Goal: Transaction & Acquisition: Book appointment/travel/reservation

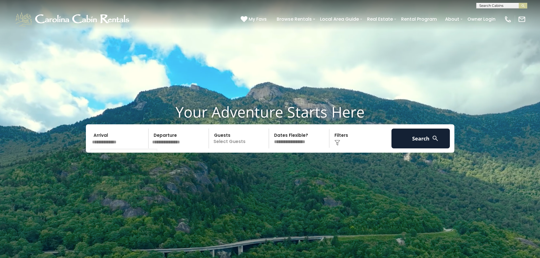
click at [120, 145] on input "text" at bounding box center [119, 139] width 59 height 20
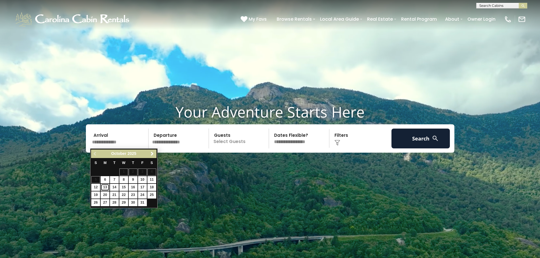
click at [104, 188] on link "13" at bounding box center [105, 187] width 9 height 7
type input "********"
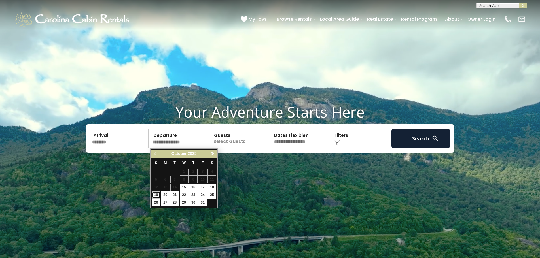
click at [155, 195] on link "19" at bounding box center [156, 195] width 9 height 7
type input "********"
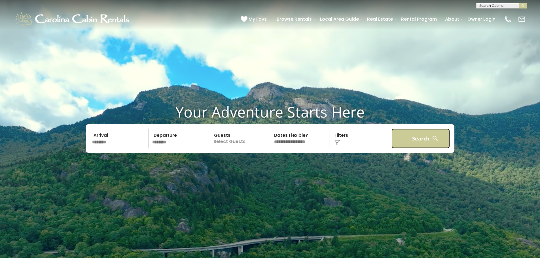
click at [404, 138] on button "Search" at bounding box center [420, 139] width 59 height 20
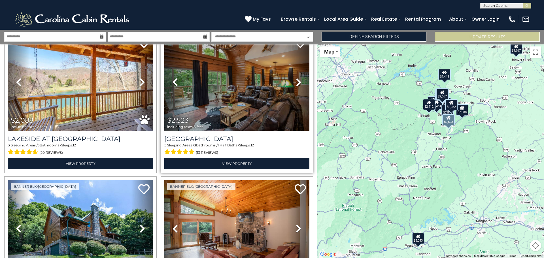
scroll to position [765, 0]
click at [224, 99] on img at bounding box center [236, 82] width 145 height 97
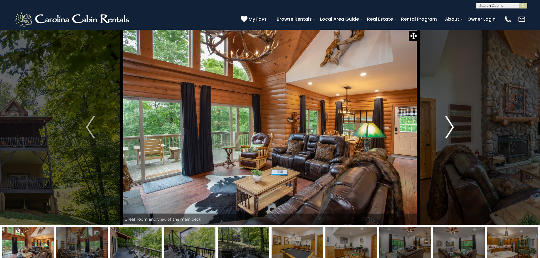
click at [451, 129] on img "Next" at bounding box center [449, 127] width 9 height 23
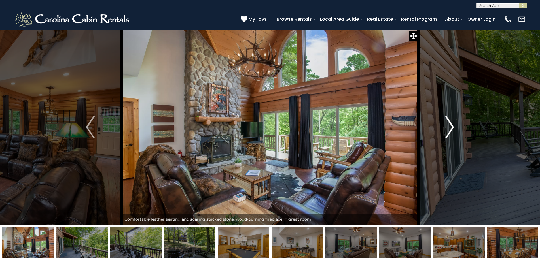
click at [451, 129] on img "Next" at bounding box center [449, 127] width 9 height 23
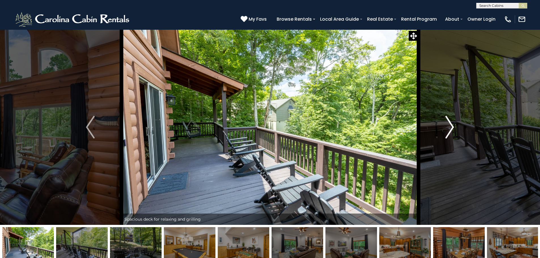
click at [451, 129] on img "Next" at bounding box center [449, 127] width 9 height 23
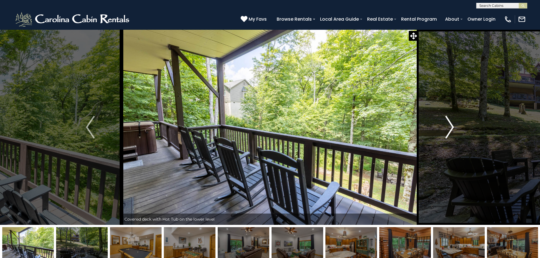
click at [451, 129] on img "Next" at bounding box center [449, 127] width 9 height 23
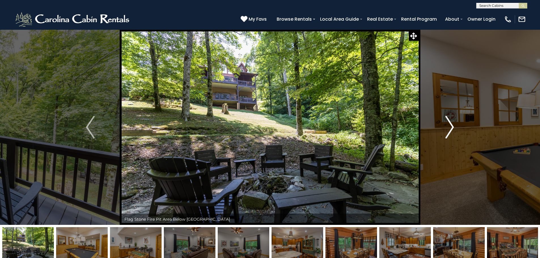
click at [451, 129] on img "Next" at bounding box center [449, 127] width 9 height 23
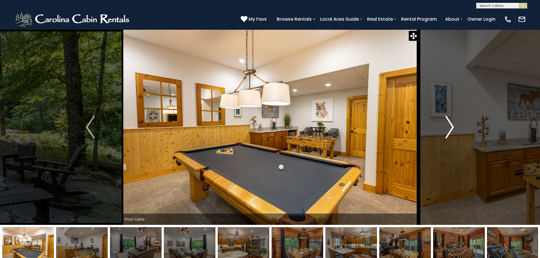
click at [451, 129] on img "Next" at bounding box center [449, 127] width 9 height 23
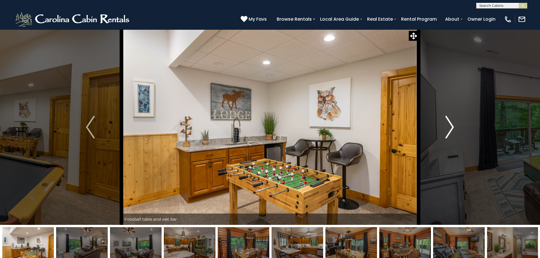
click at [451, 129] on img "Next" at bounding box center [449, 127] width 9 height 23
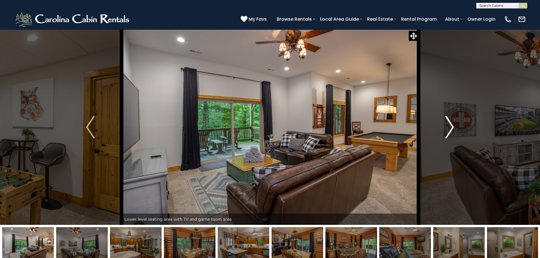
click at [451, 129] on img "Next" at bounding box center [449, 127] width 9 height 23
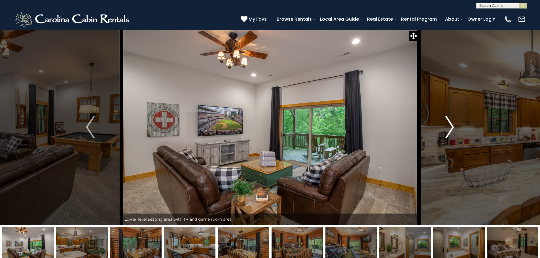
click at [451, 129] on img "Next" at bounding box center [449, 127] width 9 height 23
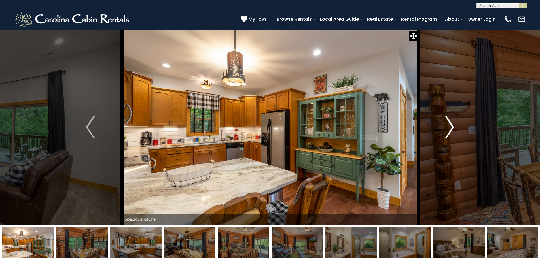
click at [451, 129] on img "Next" at bounding box center [449, 127] width 9 height 23
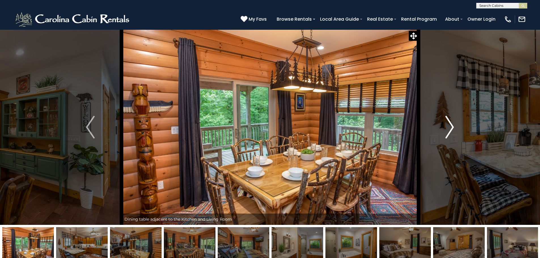
click at [451, 129] on img "Next" at bounding box center [449, 127] width 9 height 23
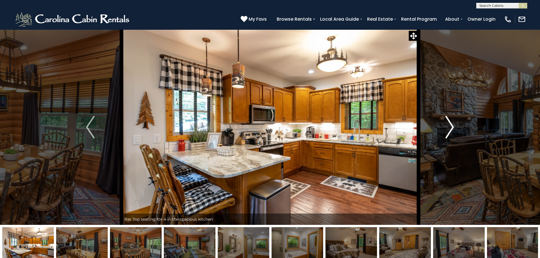
click at [451, 129] on img "Next" at bounding box center [449, 127] width 9 height 23
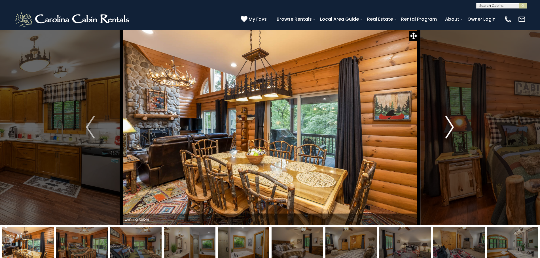
click at [451, 129] on img "Next" at bounding box center [449, 127] width 9 height 23
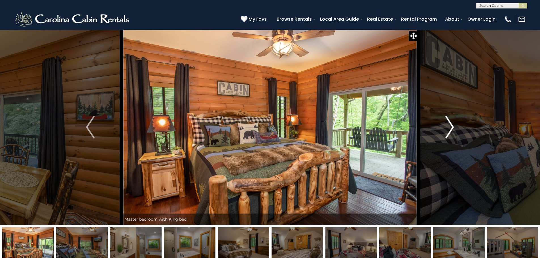
click at [451, 129] on img "Next" at bounding box center [449, 127] width 9 height 23
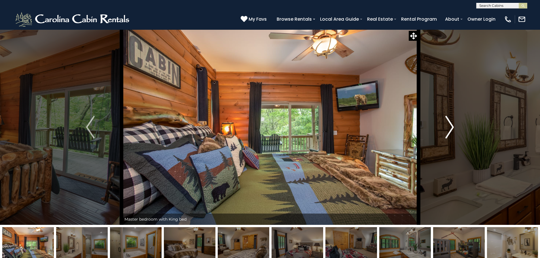
click at [451, 129] on img "Next" at bounding box center [449, 127] width 9 height 23
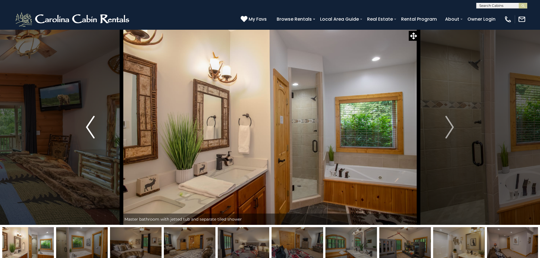
click at [89, 129] on img "Previous" at bounding box center [90, 127] width 9 height 23
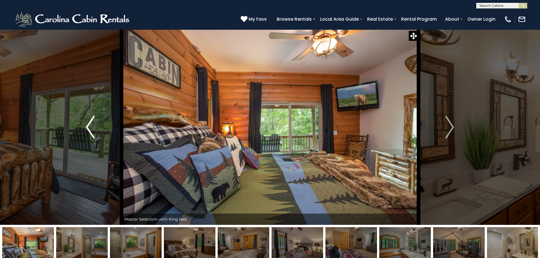
click at [89, 129] on img "Previous" at bounding box center [90, 127] width 9 height 23
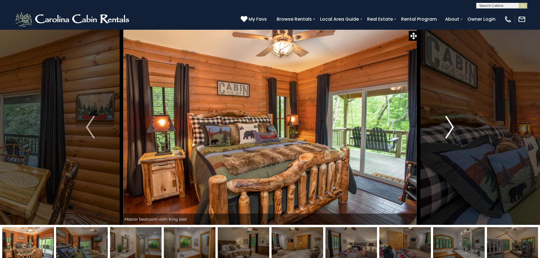
click at [451, 130] on img "Next" at bounding box center [449, 127] width 9 height 23
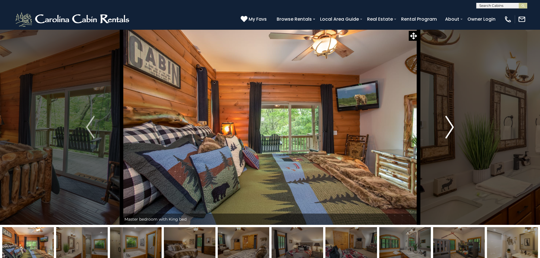
click at [451, 130] on img "Next" at bounding box center [449, 127] width 9 height 23
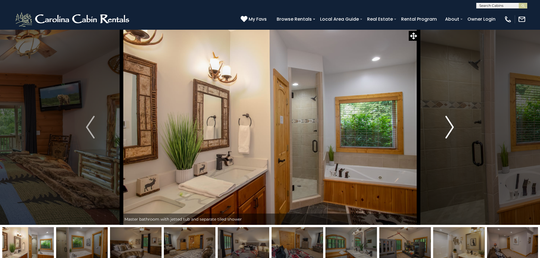
click at [451, 130] on img "Next" at bounding box center [449, 127] width 9 height 23
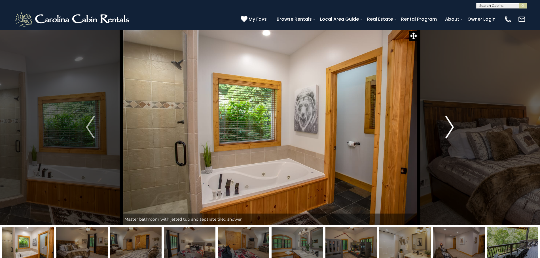
click at [451, 130] on img "Next" at bounding box center [449, 127] width 9 height 23
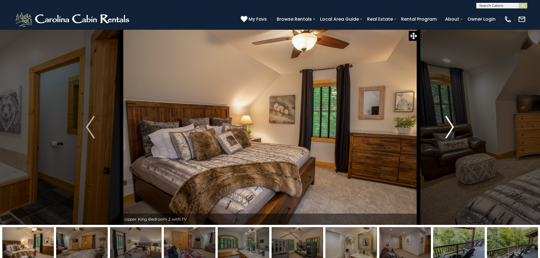
click at [451, 130] on img "Next" at bounding box center [449, 127] width 9 height 23
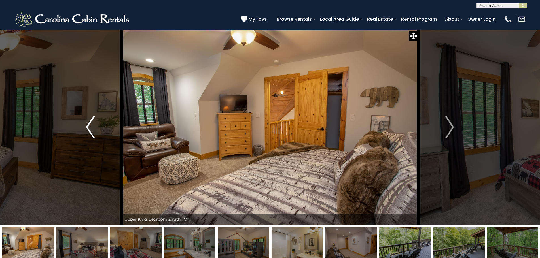
click at [89, 130] on img "Previous" at bounding box center [90, 127] width 9 height 23
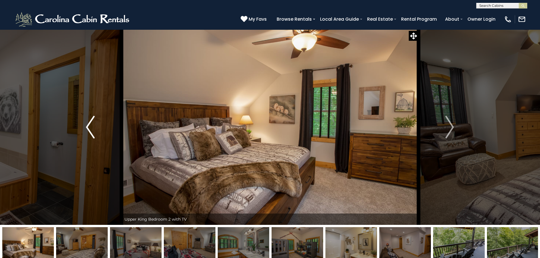
click at [89, 130] on img "Previous" at bounding box center [90, 127] width 9 height 23
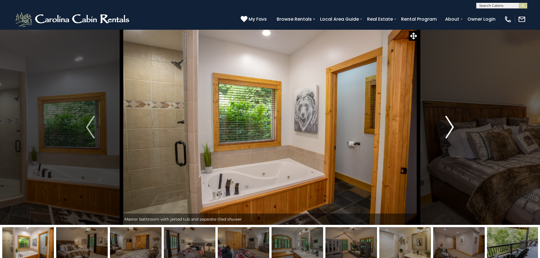
click at [452, 129] on img "Next" at bounding box center [449, 127] width 9 height 23
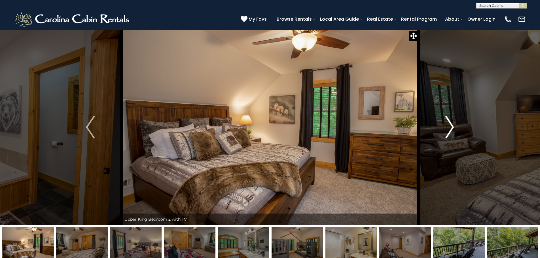
click at [452, 129] on img "Next" at bounding box center [449, 127] width 9 height 23
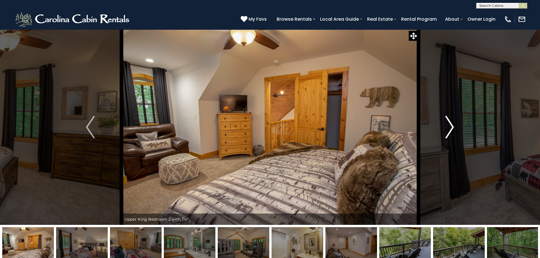
click at [452, 129] on img "Next" at bounding box center [449, 127] width 9 height 23
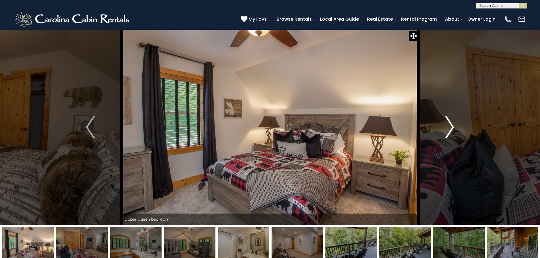
click at [452, 129] on img "Next" at bounding box center [449, 127] width 9 height 23
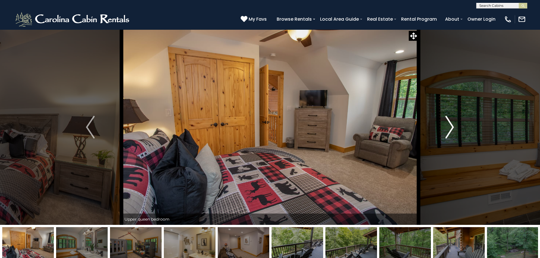
click at [452, 129] on img "Next" at bounding box center [449, 127] width 9 height 23
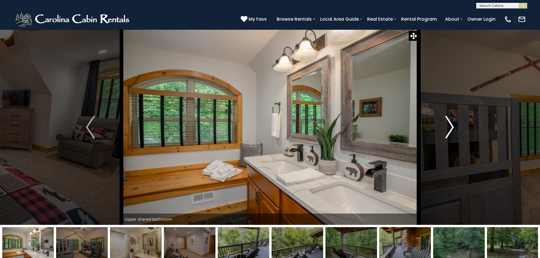
click at [452, 129] on img "Next" at bounding box center [449, 127] width 9 height 23
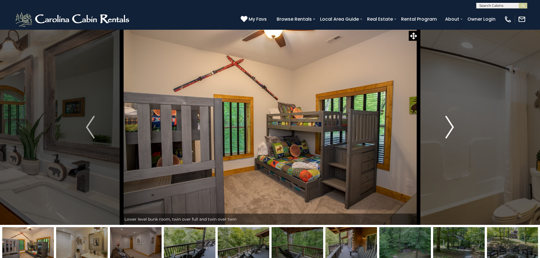
click at [452, 129] on img "Next" at bounding box center [449, 127] width 9 height 23
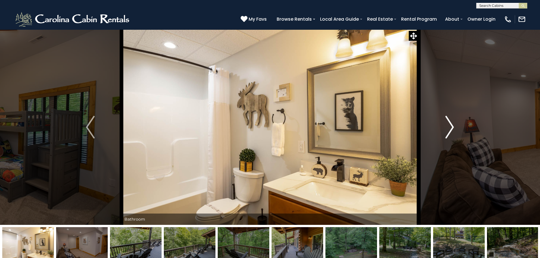
click at [452, 129] on img "Next" at bounding box center [449, 127] width 9 height 23
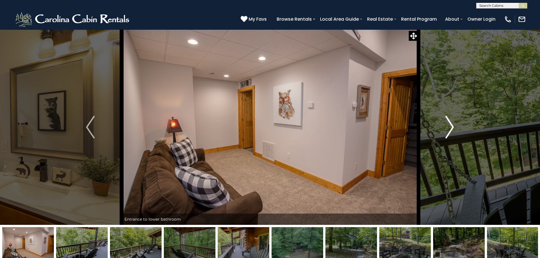
click at [452, 129] on img "Next" at bounding box center [449, 127] width 9 height 23
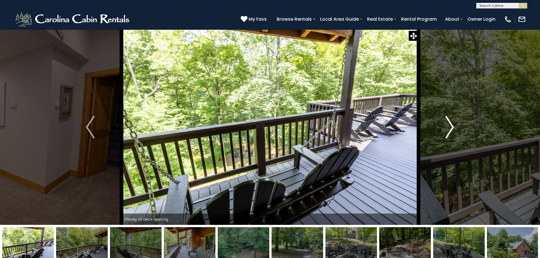
click at [452, 129] on img "Next" at bounding box center [449, 127] width 9 height 23
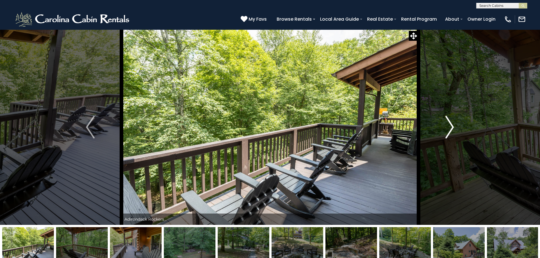
click at [452, 129] on img "Next" at bounding box center [449, 127] width 9 height 23
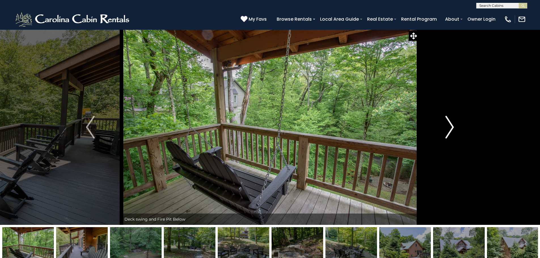
click at [452, 129] on img "Next" at bounding box center [449, 127] width 9 height 23
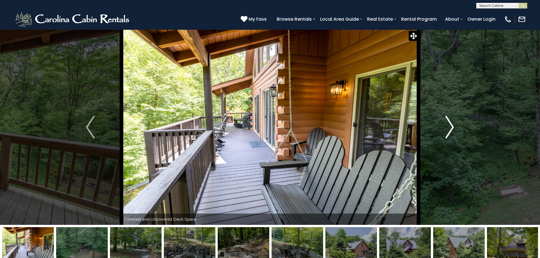
click at [452, 129] on img "Next" at bounding box center [449, 127] width 9 height 23
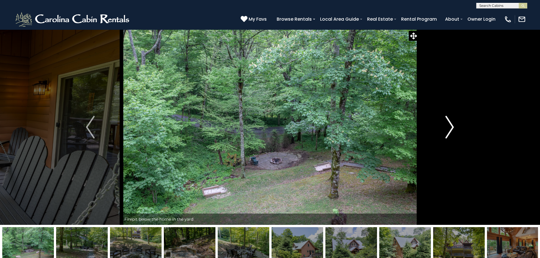
click at [452, 129] on img "Next" at bounding box center [449, 127] width 9 height 23
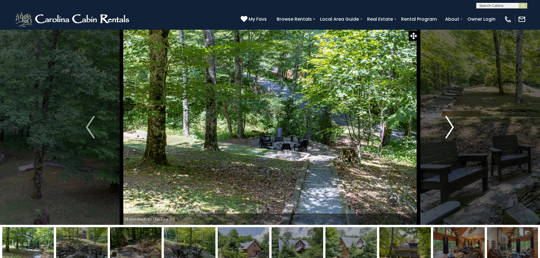
click at [452, 129] on img "Next" at bounding box center [449, 127] width 9 height 23
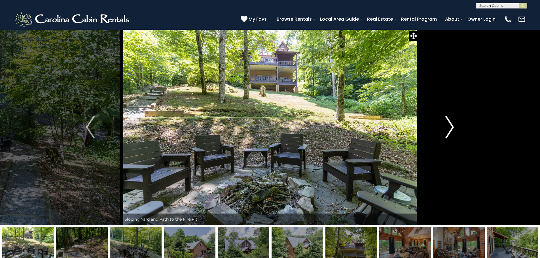
click at [452, 129] on img "Next" at bounding box center [449, 127] width 9 height 23
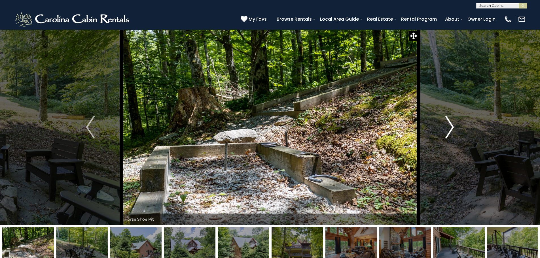
click at [452, 129] on img "Next" at bounding box center [449, 127] width 9 height 23
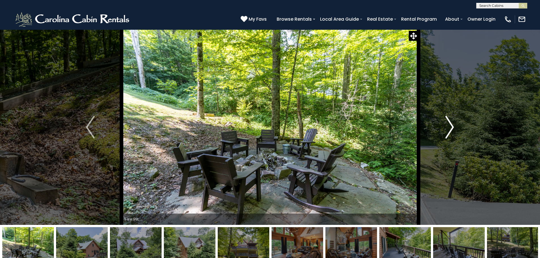
click at [452, 129] on img "Next" at bounding box center [449, 127] width 9 height 23
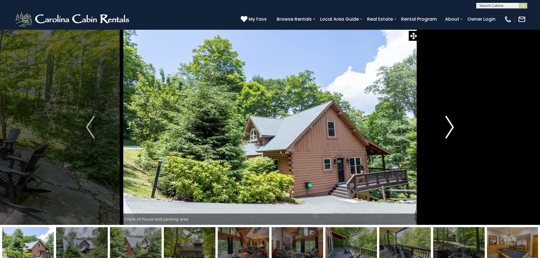
click at [452, 129] on img "Next" at bounding box center [449, 127] width 9 height 23
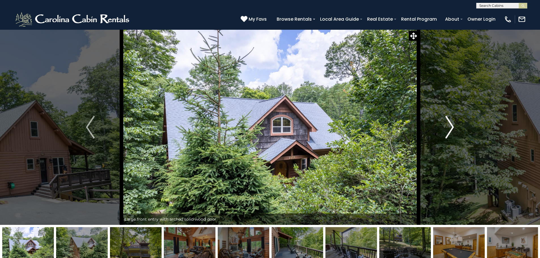
click at [452, 129] on img "Next" at bounding box center [449, 127] width 9 height 23
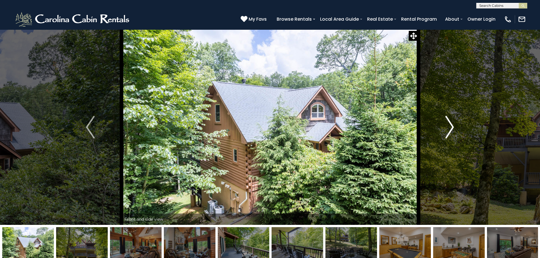
click at [452, 129] on img "Next" at bounding box center [449, 127] width 9 height 23
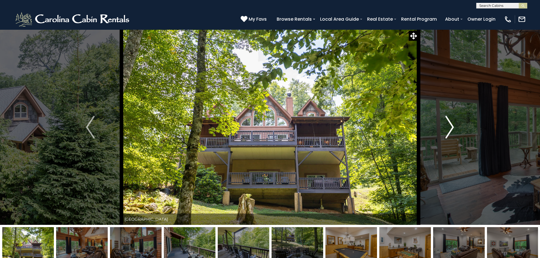
click at [452, 129] on img "Next" at bounding box center [449, 127] width 9 height 23
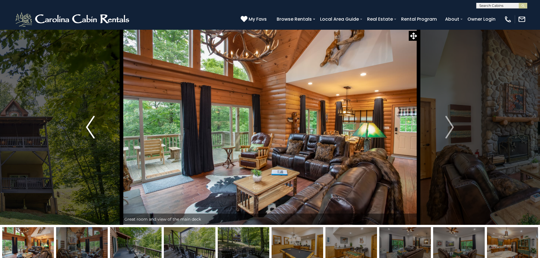
click at [88, 131] on img "Previous" at bounding box center [90, 127] width 9 height 23
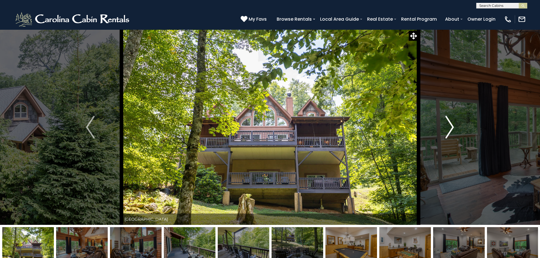
click at [452, 128] on img "Next" at bounding box center [449, 127] width 9 height 23
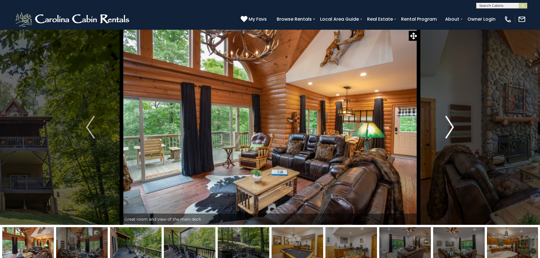
click at [450, 125] on img "Next" at bounding box center [449, 127] width 9 height 23
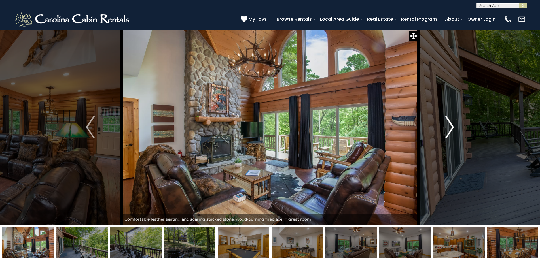
click at [450, 125] on img "Next" at bounding box center [449, 127] width 9 height 23
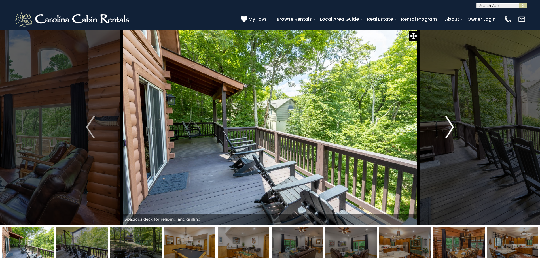
click at [450, 125] on img "Next" at bounding box center [449, 127] width 9 height 23
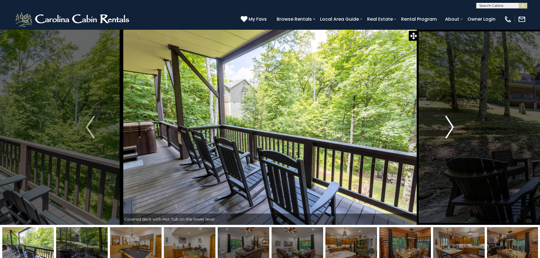
click at [450, 125] on img "Next" at bounding box center [449, 127] width 9 height 23
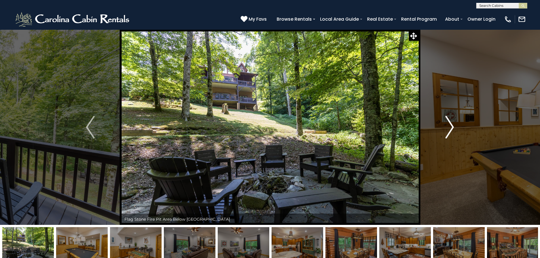
click at [450, 125] on img "Next" at bounding box center [449, 127] width 9 height 23
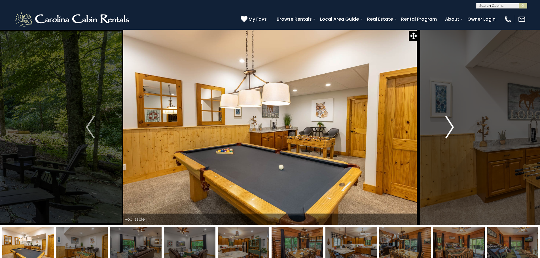
click at [450, 125] on img "Next" at bounding box center [449, 127] width 9 height 23
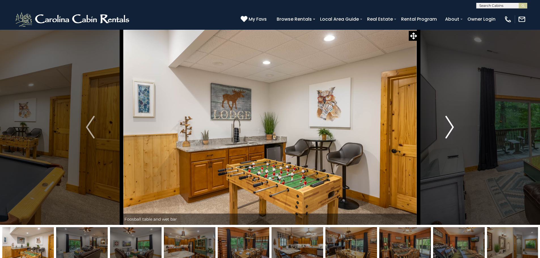
click at [450, 125] on img "Next" at bounding box center [449, 127] width 9 height 23
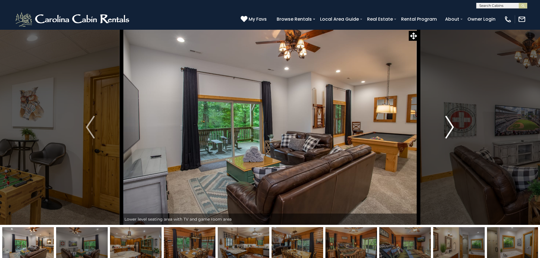
click at [450, 125] on img "Next" at bounding box center [449, 127] width 9 height 23
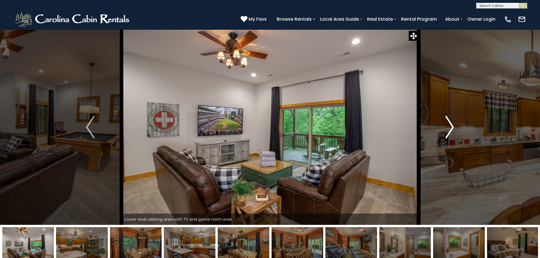
click at [450, 125] on img "Next" at bounding box center [449, 127] width 9 height 23
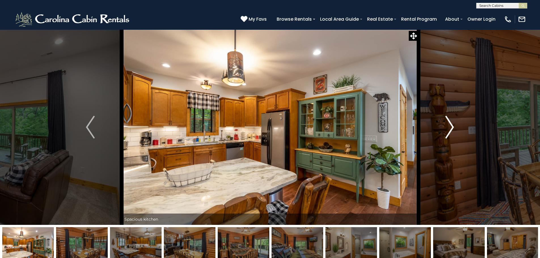
click at [450, 125] on img "Next" at bounding box center [449, 127] width 9 height 23
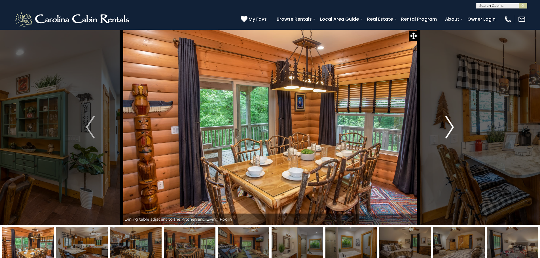
click at [450, 125] on img "Next" at bounding box center [449, 127] width 9 height 23
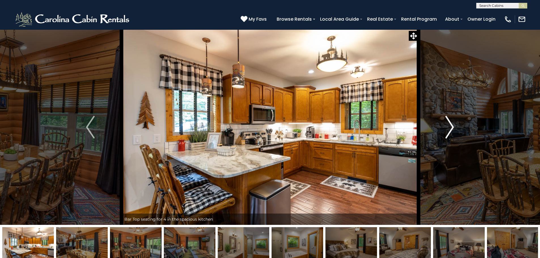
click at [450, 125] on img "Next" at bounding box center [449, 127] width 9 height 23
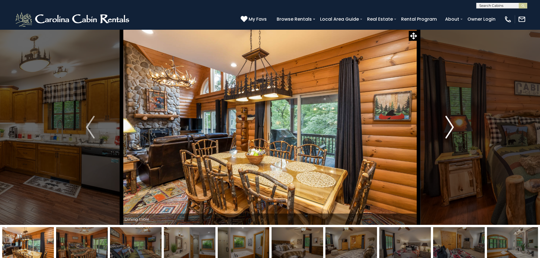
click at [450, 125] on img "Next" at bounding box center [449, 127] width 9 height 23
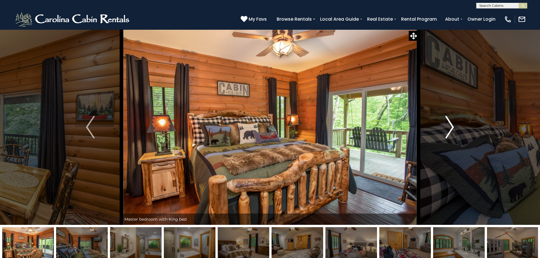
click at [450, 125] on img "Next" at bounding box center [449, 127] width 9 height 23
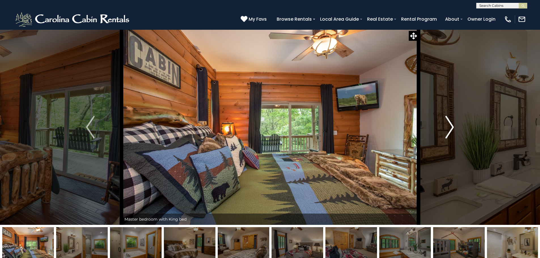
click at [450, 125] on img "Next" at bounding box center [449, 127] width 9 height 23
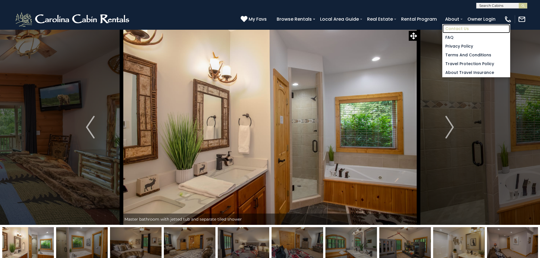
click at [456, 27] on link "Contact Us" at bounding box center [475, 28] width 67 height 9
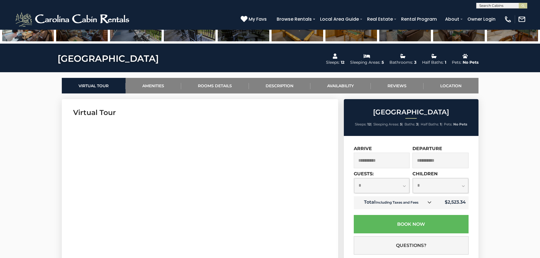
scroll to position [255, 0]
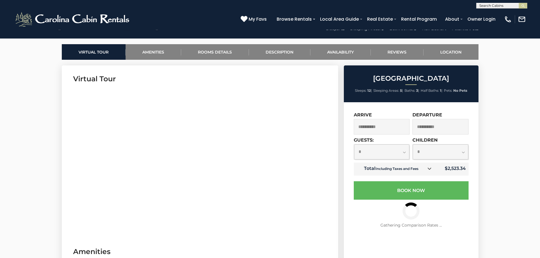
click at [390, 129] on input "**********" at bounding box center [382, 127] width 56 height 16
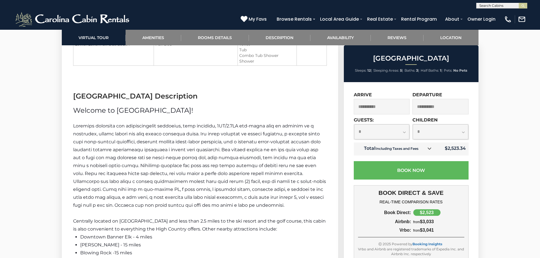
scroll to position [822, 0]
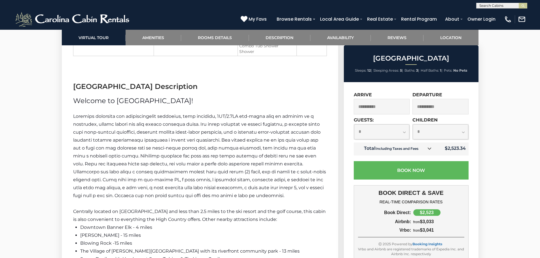
click at [383, 107] on input "**********" at bounding box center [382, 107] width 56 height 16
click at [384, 107] on input "**********" at bounding box center [382, 107] width 56 height 16
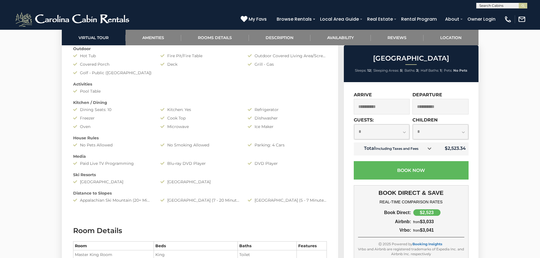
scroll to position [340, 0]
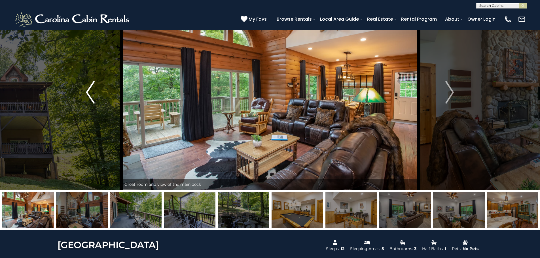
scroll to position [28, 0]
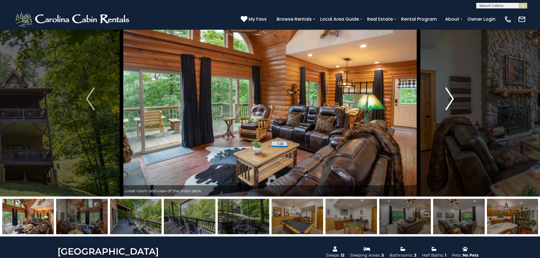
click at [453, 97] on img "Next" at bounding box center [449, 99] width 9 height 23
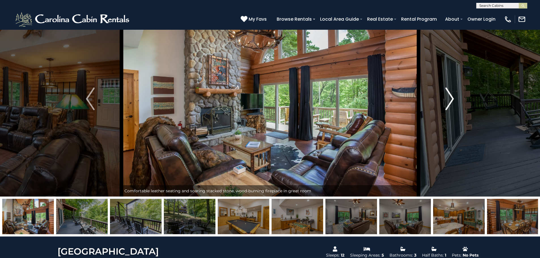
click at [453, 97] on img "Next" at bounding box center [449, 99] width 9 height 23
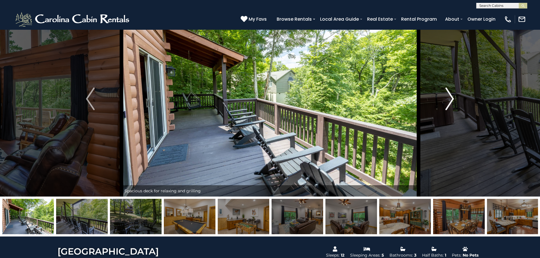
click at [453, 97] on img "Next" at bounding box center [449, 99] width 9 height 23
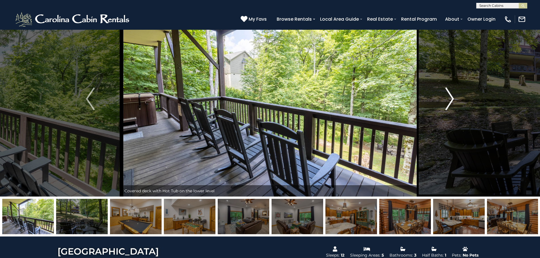
click at [452, 97] on img "Next" at bounding box center [449, 99] width 9 height 23
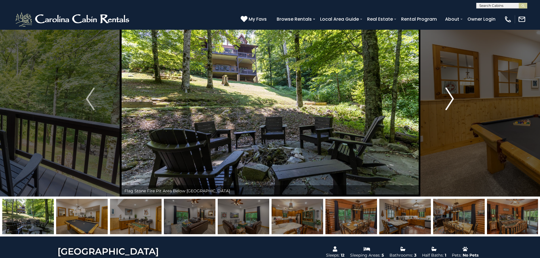
click at [452, 97] on img "Next" at bounding box center [449, 99] width 9 height 23
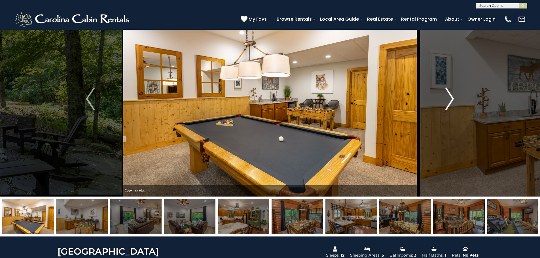
click at [452, 97] on img "Next" at bounding box center [449, 99] width 9 height 23
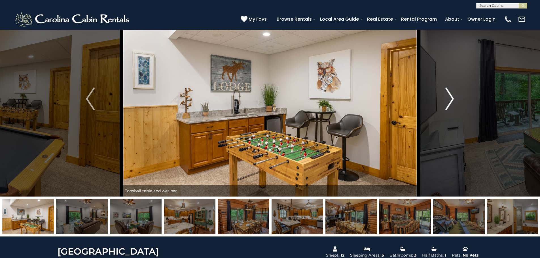
click at [452, 97] on img "Next" at bounding box center [449, 99] width 9 height 23
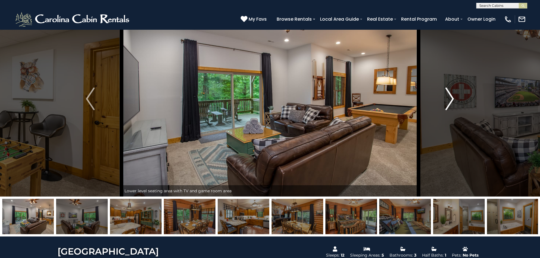
click at [452, 98] on img "Next" at bounding box center [449, 99] width 9 height 23
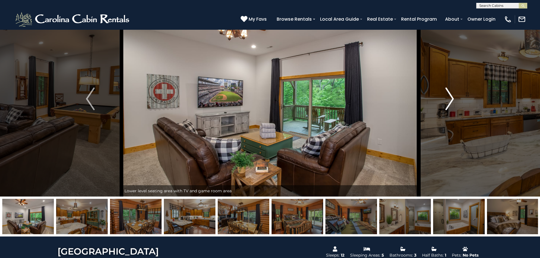
click at [452, 98] on img "Next" at bounding box center [449, 99] width 9 height 23
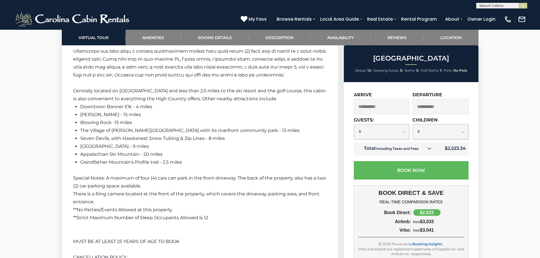
scroll to position [907, 0]
